Goal: Transaction & Acquisition: Register for event/course

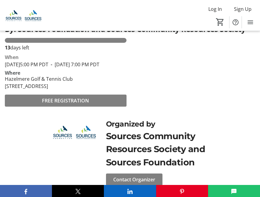
scroll to position [202, 0]
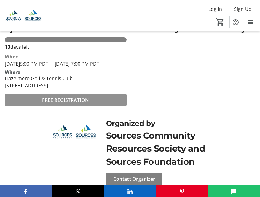
click at [77, 104] on span "FREE REGISTRATION" at bounding box center [65, 99] width 47 height 7
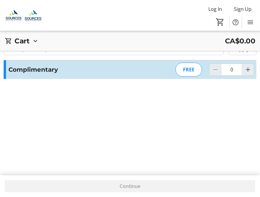
scroll to position [26, 0]
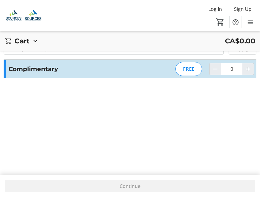
click at [183, 76] on div "FREE" at bounding box center [188, 69] width 27 height 14
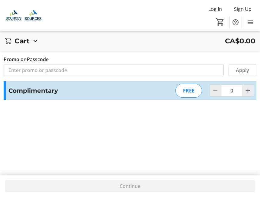
click at [185, 98] on div "FREE" at bounding box center [188, 91] width 27 height 14
click at [244, 94] on mat-icon "Increment by one" at bounding box center [247, 90] width 7 height 7
type input "1"
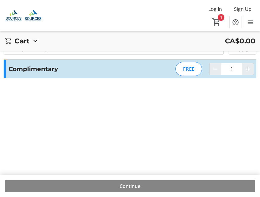
click at [132, 184] on span "Continue" at bounding box center [129, 186] width 21 height 7
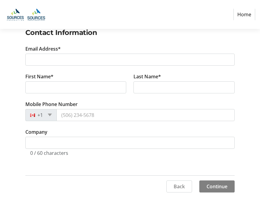
scroll to position [70, 0]
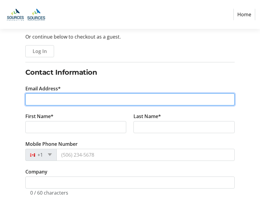
click at [53, 106] on input "Email Address*" at bounding box center [129, 99] width 209 height 12
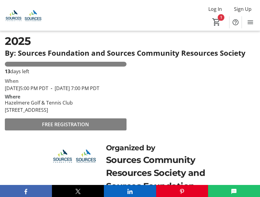
scroll to position [251, 0]
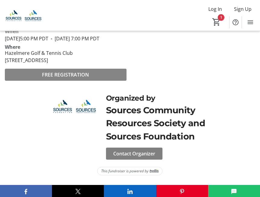
click at [59, 78] on span "FREE REGISTRATION" at bounding box center [65, 74] width 47 height 7
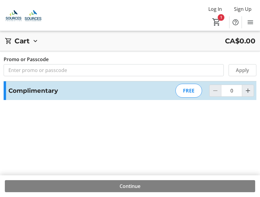
type input "1"
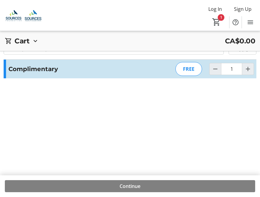
scroll to position [25, 0]
click at [123, 183] on span "Continue" at bounding box center [129, 186] width 21 height 7
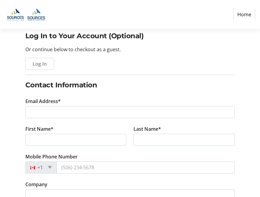
scroll to position [77, 0]
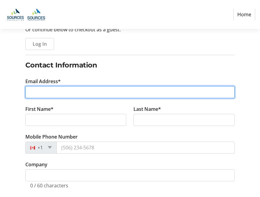
click at [88, 98] on input "Email Address*" at bounding box center [129, 92] width 209 height 12
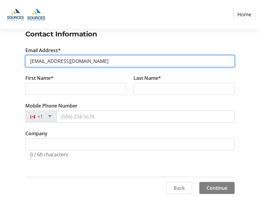
scroll to position [109, 0]
type input "[EMAIL_ADDRESS][DOMAIN_NAME]"
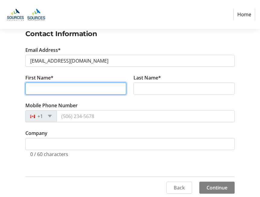
click at [53, 95] on input "First Name*" at bounding box center [75, 89] width 101 height 12
type input "lala"
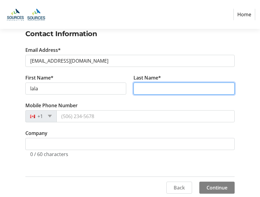
click at [145, 95] on input "Last Name*" at bounding box center [183, 89] width 101 height 12
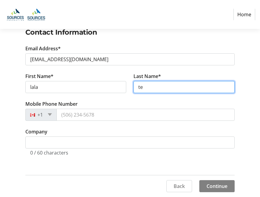
scroll to position [176, 0]
type input "tea"
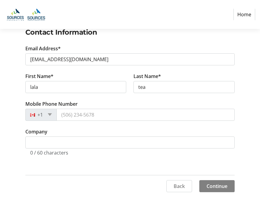
click at [123, 151] on tr-form-field "Company 0 / 60 characters" at bounding box center [129, 145] width 209 height 35
click at [206, 185] on span "Continue" at bounding box center [216, 186] width 21 height 7
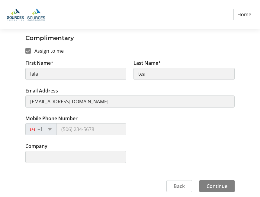
scroll to position [152, 0]
click at [208, 184] on span "Continue" at bounding box center [216, 186] width 21 height 7
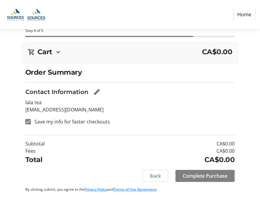
scroll to position [66, 0]
click at [28, 119] on input "Save my info for faster checkouts" at bounding box center [27, 121] width 5 height 5
checkbox input "false"
click at [182, 172] on span "Complete Purchase" at bounding box center [204, 175] width 45 height 7
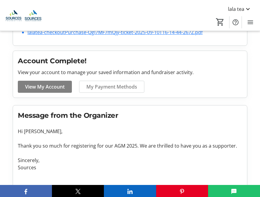
scroll to position [215, 0]
